Goal: Find specific page/section: Find specific page/section

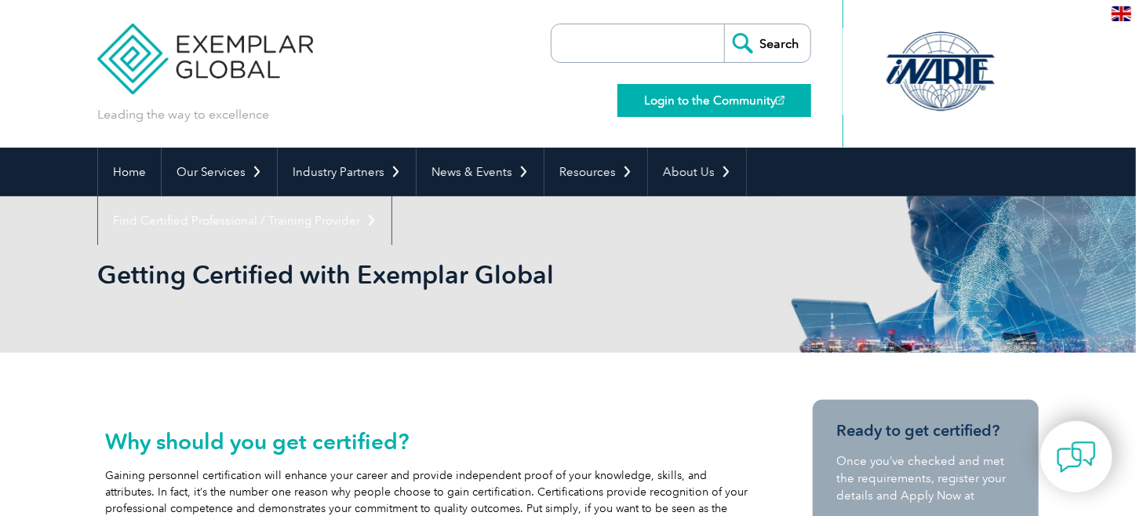
click at [729, 103] on link "Login to the Community" at bounding box center [715, 100] width 194 height 33
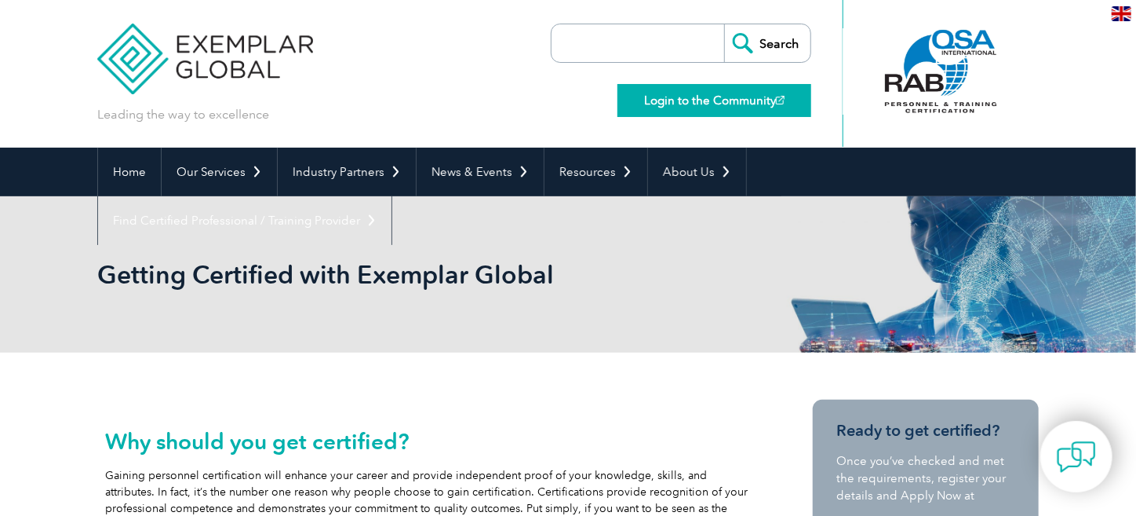
click at [747, 113] on link "Login to the Community" at bounding box center [715, 100] width 194 height 33
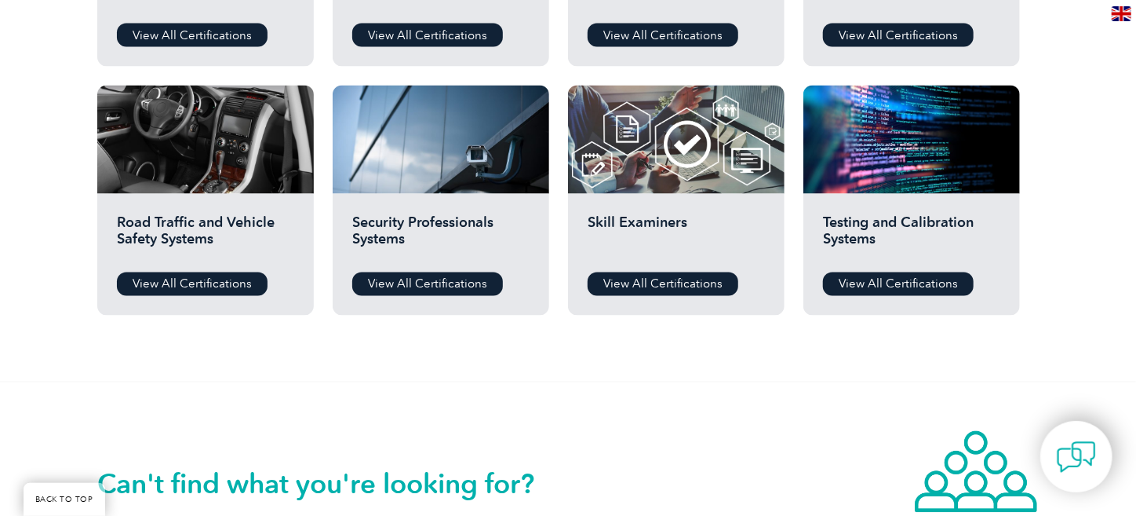
scroll to position [942, 0]
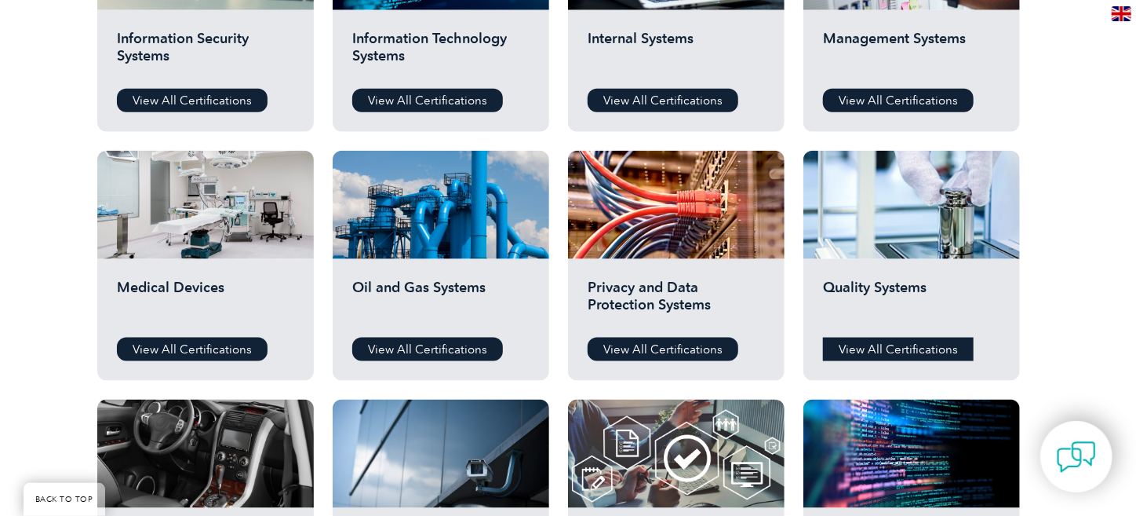
click at [896, 349] on link "View All Certifications" at bounding box center [898, 349] width 151 height 24
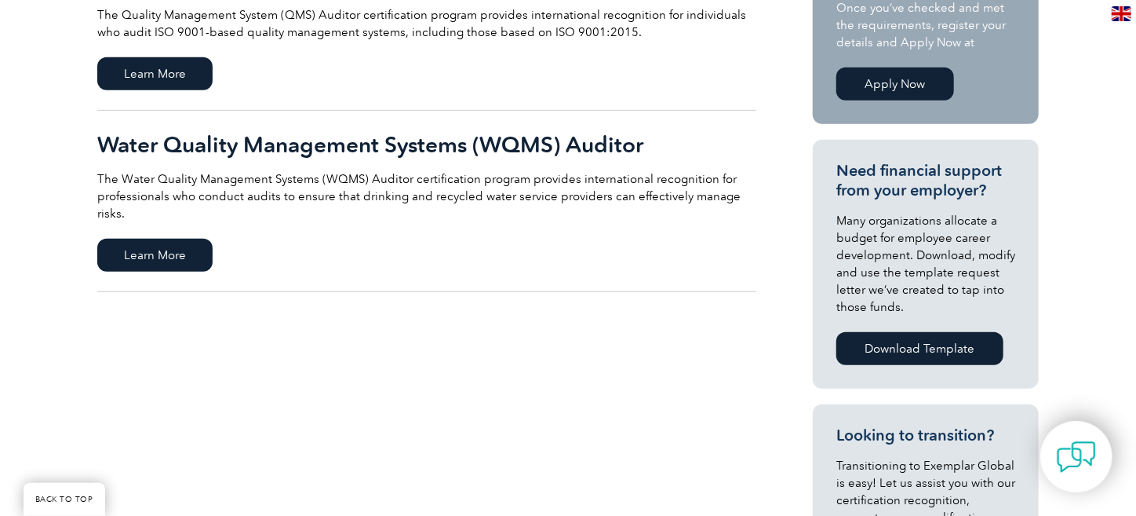
scroll to position [471, 0]
